Goal: Task Accomplishment & Management: Use online tool/utility

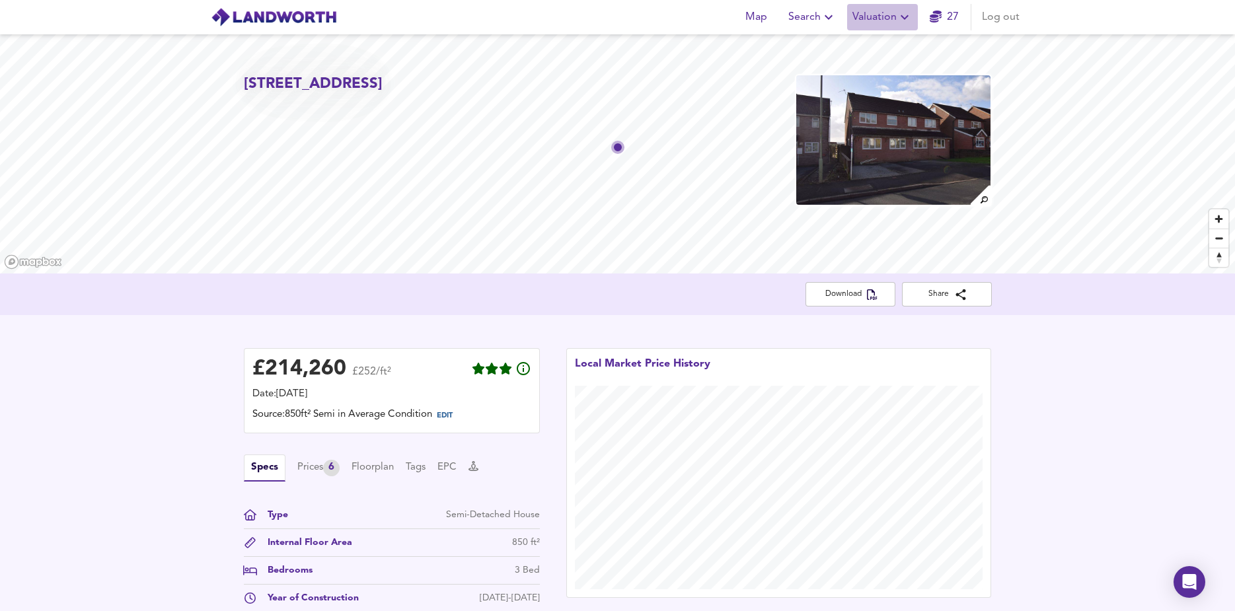
click at [892, 11] on span "Valuation" at bounding box center [882, 17] width 60 height 18
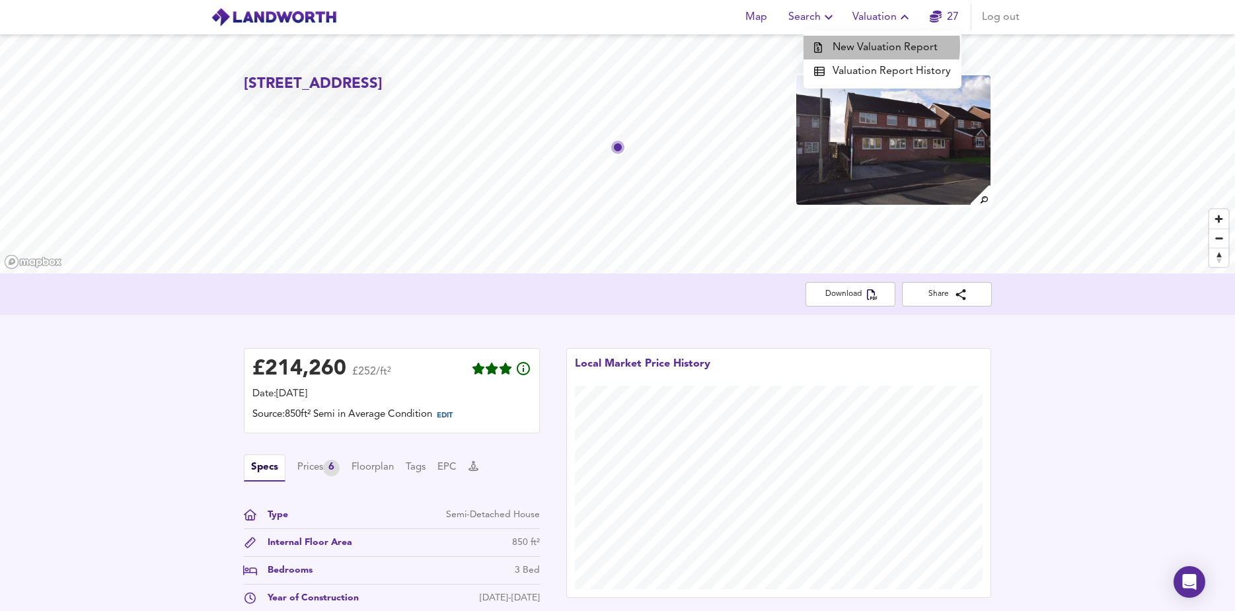
click at [863, 46] on li "New Valuation Report" at bounding box center [882, 48] width 158 height 24
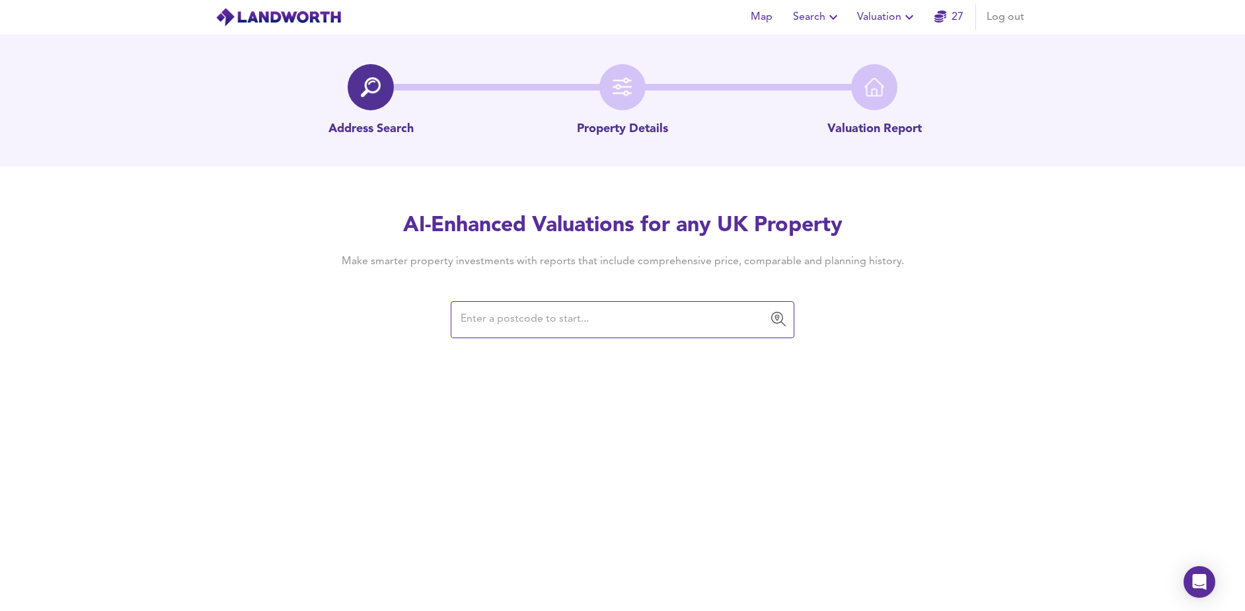
click at [535, 319] on input "text" at bounding box center [612, 319] width 312 height 25
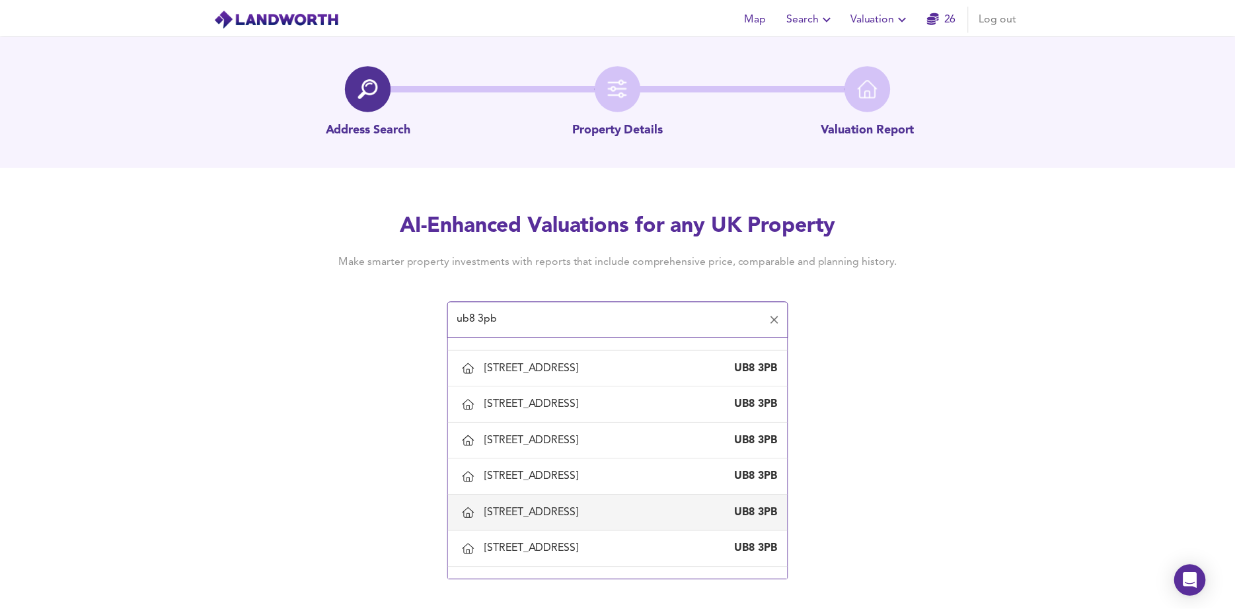
scroll to position [198, 0]
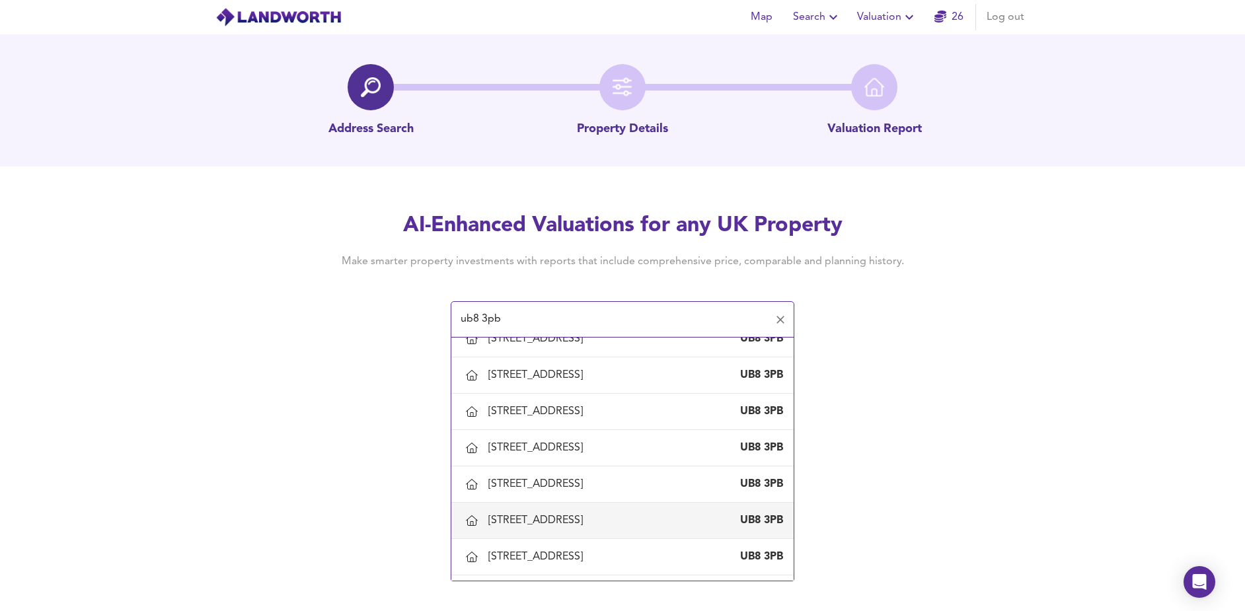
click at [557, 518] on div "[STREET_ADDRESS]" at bounding box center [538, 520] width 100 height 15
type input "[STREET_ADDRESS]"
